Goal: Task Accomplishment & Management: Complete application form

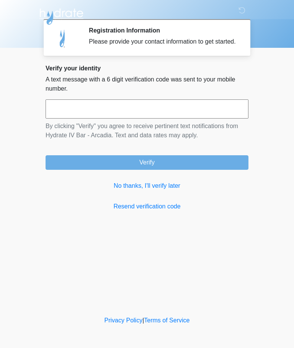
click at [198, 119] on input "text" at bounding box center [147, 109] width 203 height 19
type input "******"
click at [221, 168] on button "Verify" at bounding box center [147, 162] width 203 height 15
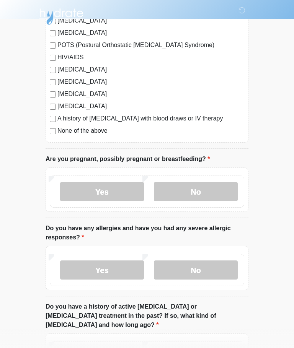
scroll to position [196, 0]
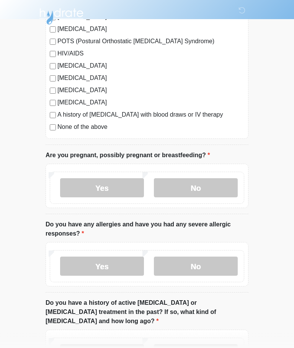
click at [216, 186] on label "No" at bounding box center [196, 188] width 84 height 19
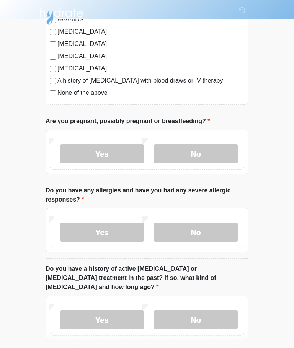
click at [217, 232] on label "No" at bounding box center [196, 232] width 84 height 19
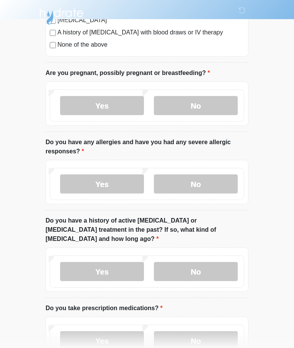
scroll to position [279, 0]
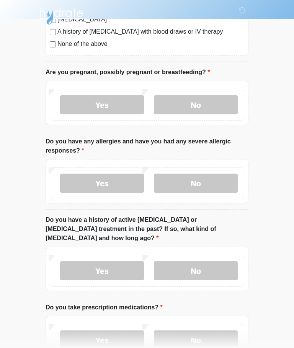
click at [212, 262] on label "No" at bounding box center [196, 271] width 84 height 19
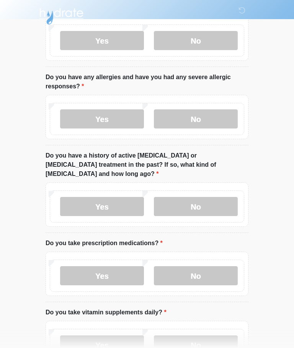
click at [211, 267] on label "No" at bounding box center [196, 276] width 84 height 19
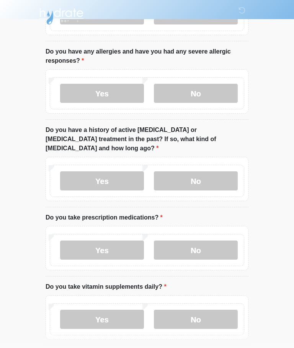
scroll to position [392, 0]
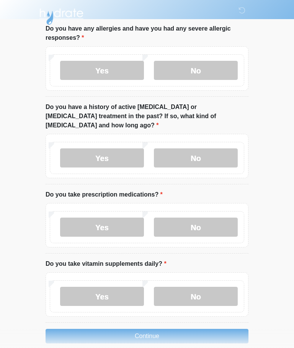
click at [209, 287] on label "No" at bounding box center [196, 296] width 84 height 19
click at [205, 329] on button "Continue" at bounding box center [147, 336] width 203 height 15
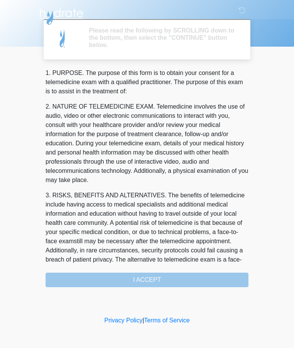
scroll to position [0, 0]
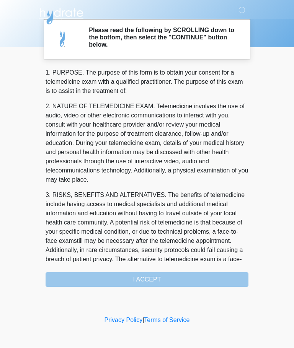
click at [219, 274] on div "1. PURPOSE. The purpose of this form is to obtain your consent for a telemedici…" at bounding box center [147, 178] width 203 height 219
click at [168, 275] on div "1. PURPOSE. The purpose of this form is to obtain your consent for a telemedici…" at bounding box center [147, 178] width 203 height 219
click at [172, 279] on div "1. PURPOSE. The purpose of this form is to obtain your consent for a telemedici…" at bounding box center [147, 178] width 203 height 219
click at [75, 282] on div "1. PURPOSE. The purpose of this form is to obtain your consent for a telemedici…" at bounding box center [147, 178] width 203 height 219
click at [74, 282] on div "1. PURPOSE. The purpose of this form is to obtain your consent for a telemedici…" at bounding box center [147, 178] width 203 height 219
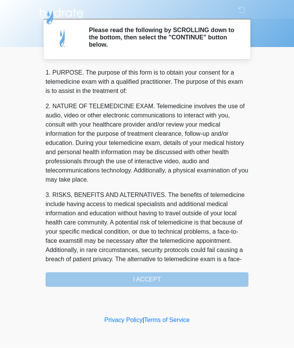
click at [84, 276] on div "1. PURPOSE. The purpose of this form is to obtain your consent for a telemedici…" at bounding box center [147, 178] width 203 height 219
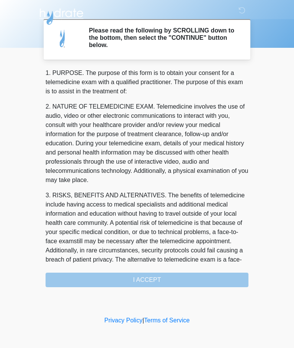
click at [185, 174] on p "2. NATURE OF TELEMEDICINE EXAM. Telemedicine involves the use of audio, video o…" at bounding box center [147, 143] width 203 height 83
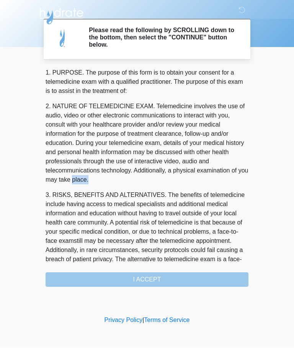
click at [204, 208] on p "3. RISKS, BENEFITS AND ALTERNATIVES. The benefits of telemedicine include havin…" at bounding box center [147, 232] width 203 height 83
click at [64, 281] on div "1. PURPOSE. The purpose of this form is to obtain your consent for a telemedici…" at bounding box center [147, 178] width 203 height 219
click at [66, 280] on div "1. PURPOSE. The purpose of this form is to obtain your consent for a telemedici…" at bounding box center [147, 178] width 203 height 219
click at [215, 202] on p "3. RISKS, BENEFITS AND ALTERNATIVES. The benefits of telemedicine include havin…" at bounding box center [147, 232] width 203 height 83
click at [189, 271] on div "1. PURPOSE. The purpose of this form is to obtain your consent for a telemedici…" at bounding box center [147, 178] width 203 height 219
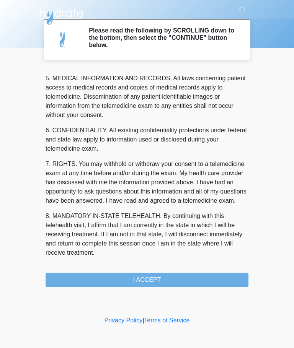
scroll to position [249, 0]
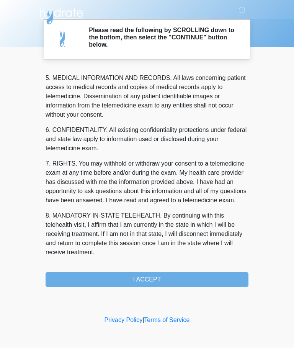
click at [199, 281] on button "I ACCEPT" at bounding box center [147, 280] width 203 height 15
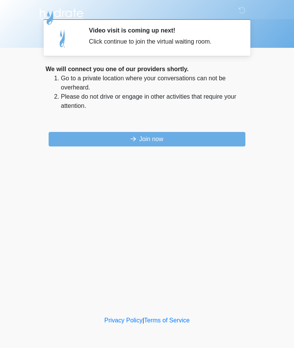
click at [220, 142] on button "Join now" at bounding box center [147, 139] width 197 height 15
